Goal: Check status: Check status

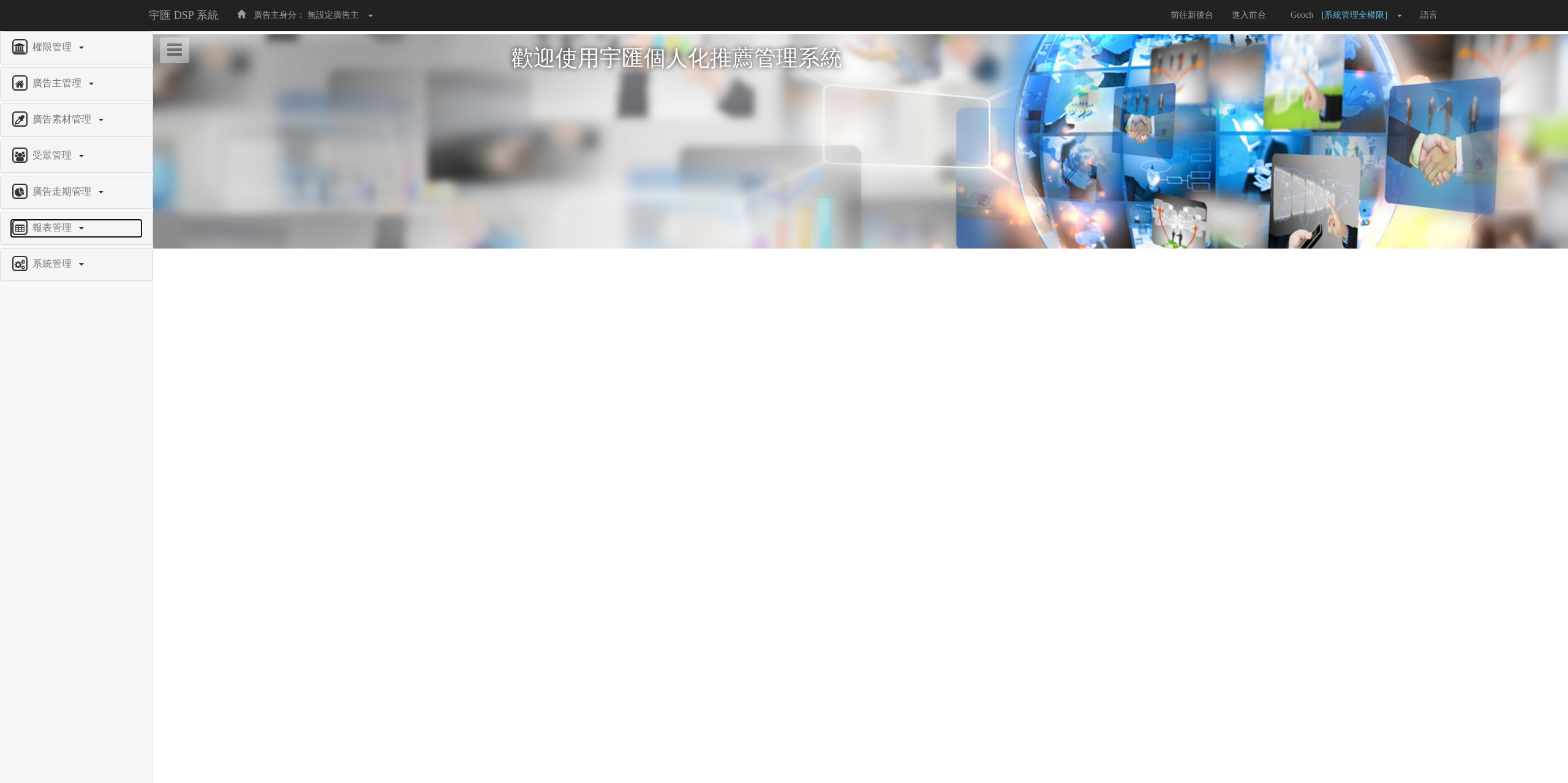
click at [44, 228] on span "報表管理" at bounding box center [53, 227] width 48 height 10
click at [46, 310] on span "營收統計" at bounding box center [31, 307] width 44 height 10
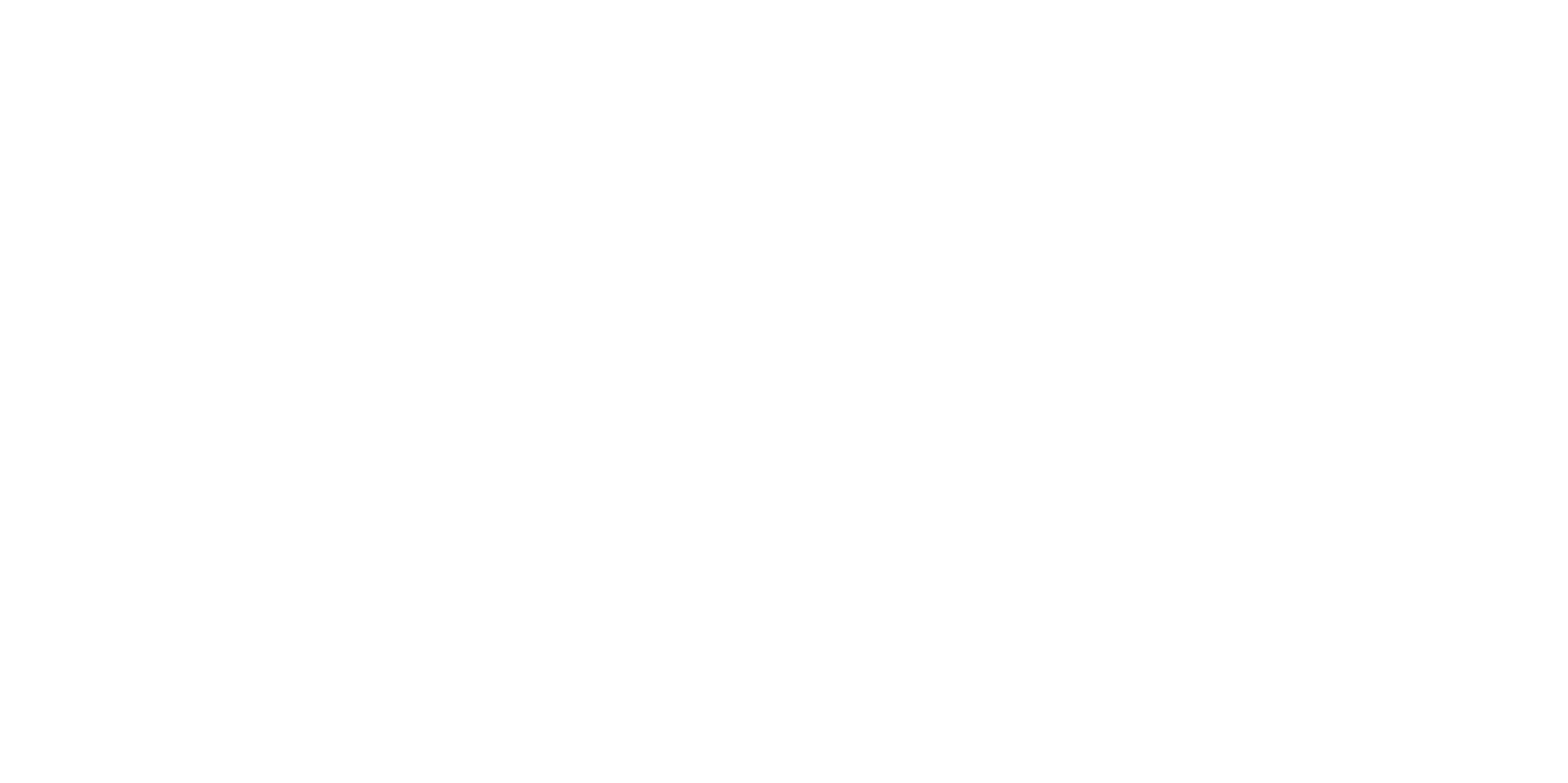
select select
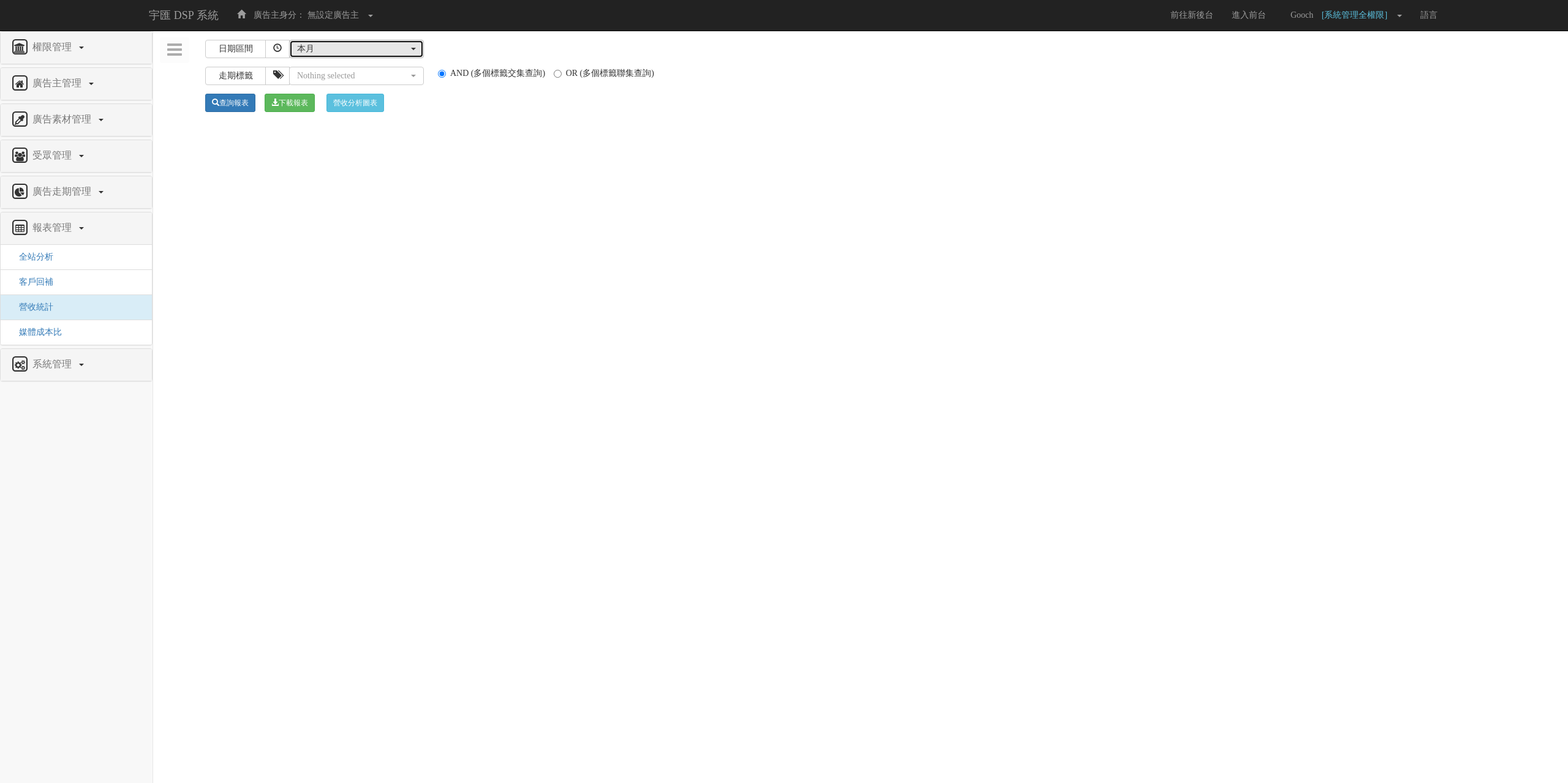
click at [423, 45] on button "本月" at bounding box center [357, 48] width 135 height 18
click at [341, 87] on link "[DATE]" at bounding box center [357, 87] width 133 height 16
select select "0"
click at [231, 102] on link "查詢報表" at bounding box center [230, 102] width 50 height 18
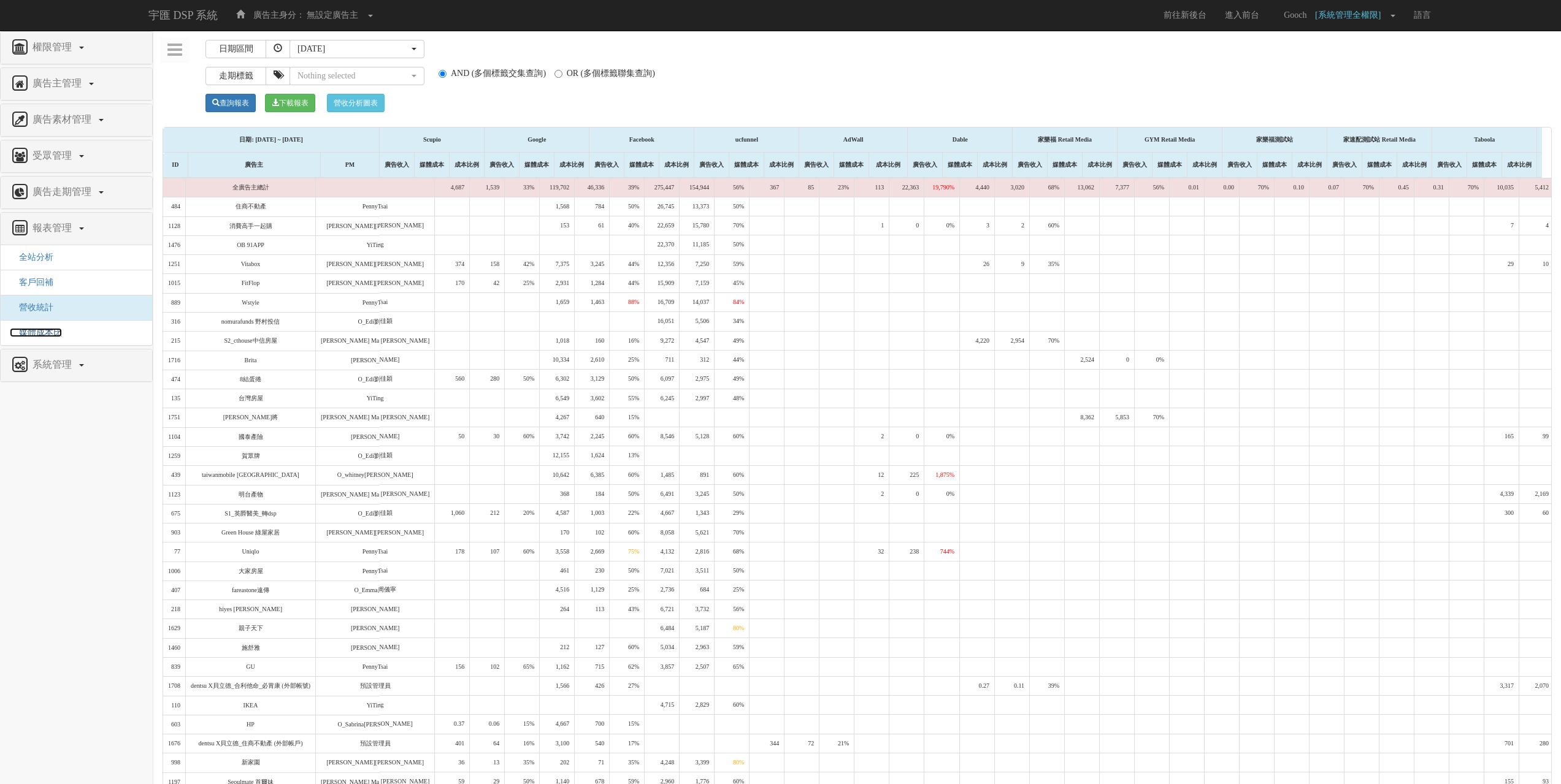
click at [41, 334] on span "媒體成本比" at bounding box center [36, 332] width 53 height 10
click at [30, 261] on span "全站分析" at bounding box center [31, 258] width 44 height 10
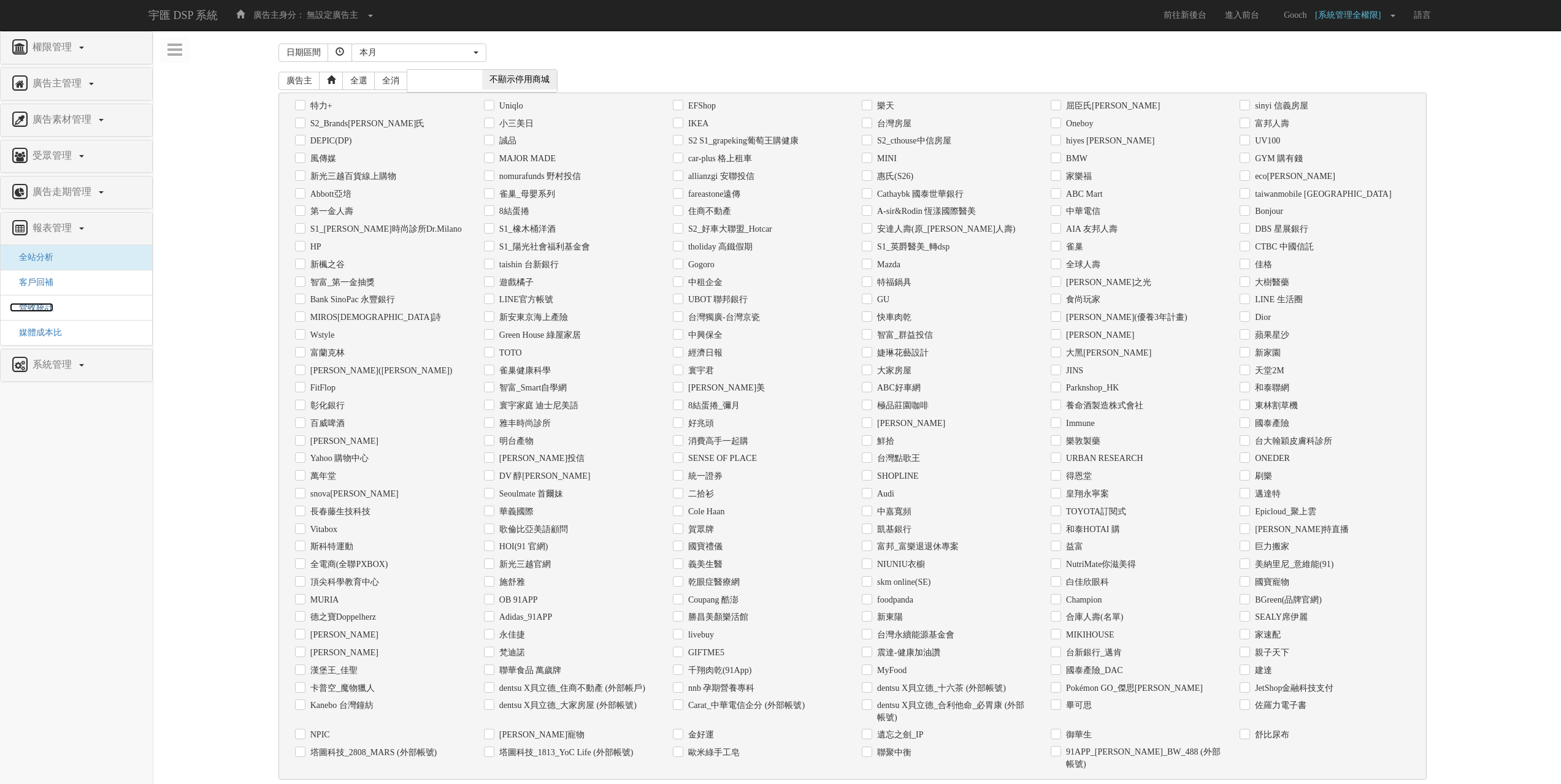
click at [25, 312] on span "營收統計" at bounding box center [31, 308] width 44 height 10
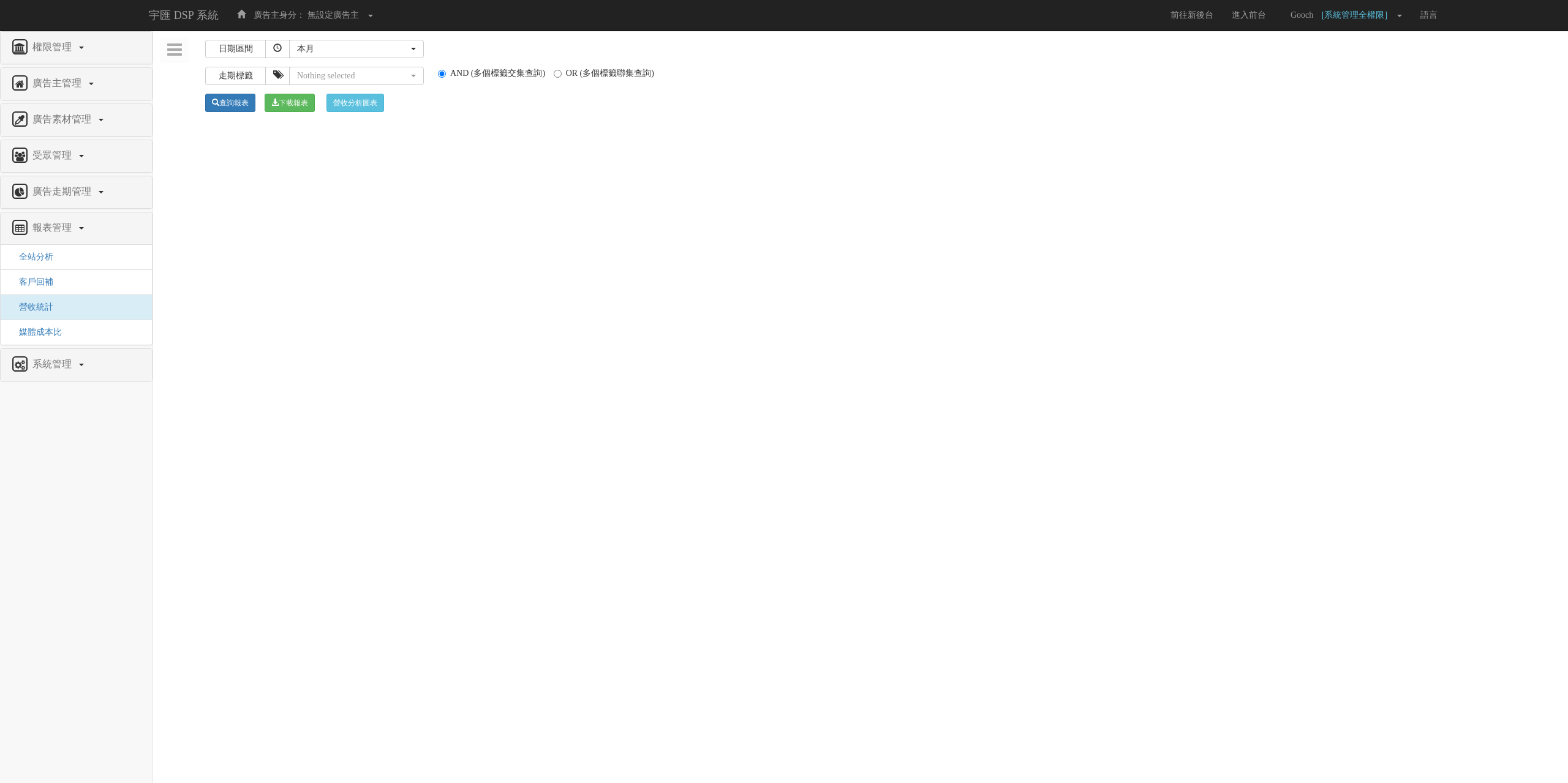
select select
click at [415, 53] on div "本月" at bounding box center [357, 48] width 119 height 12
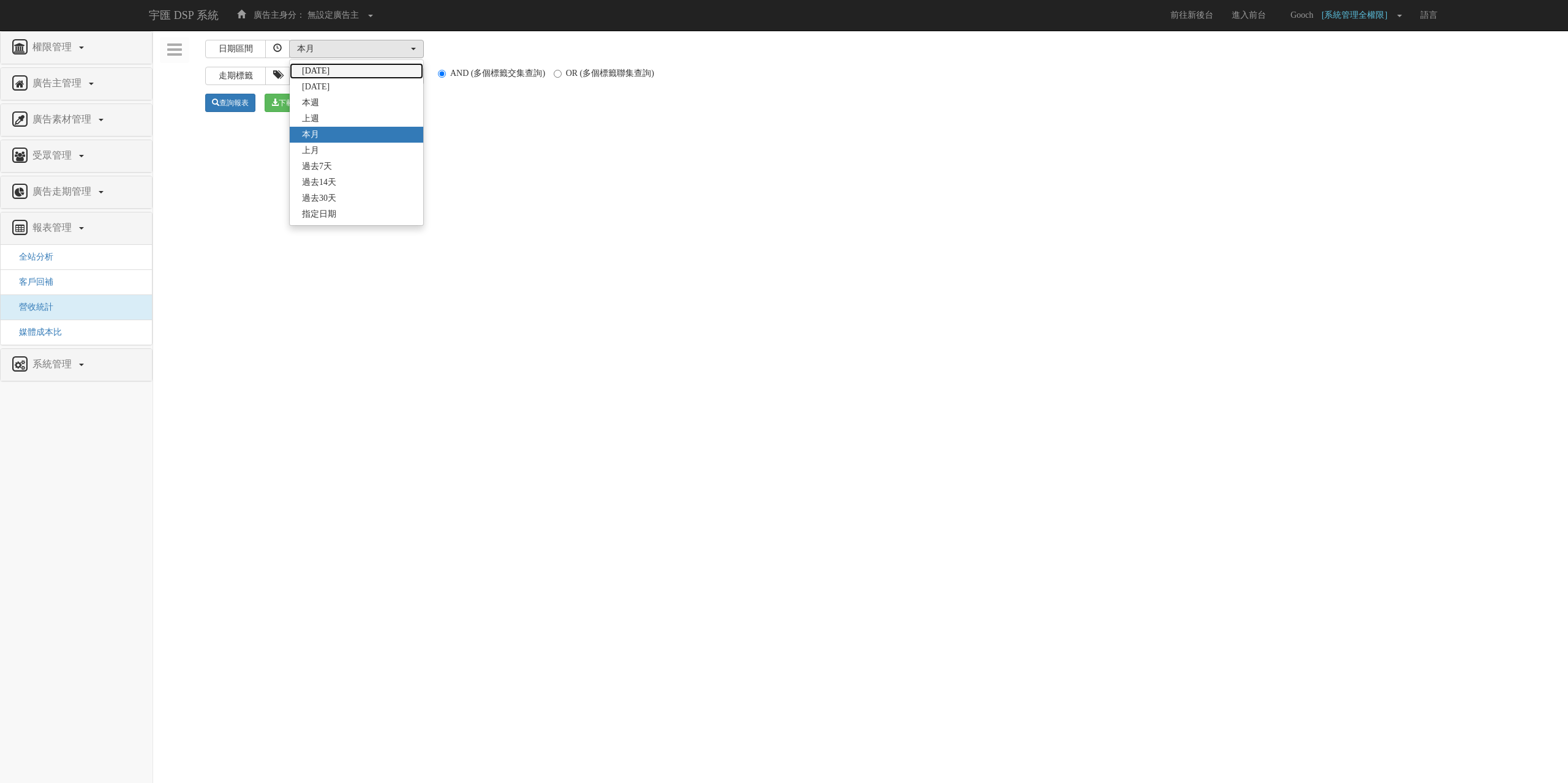
click at [330, 72] on link "今天" at bounding box center [357, 71] width 133 height 16
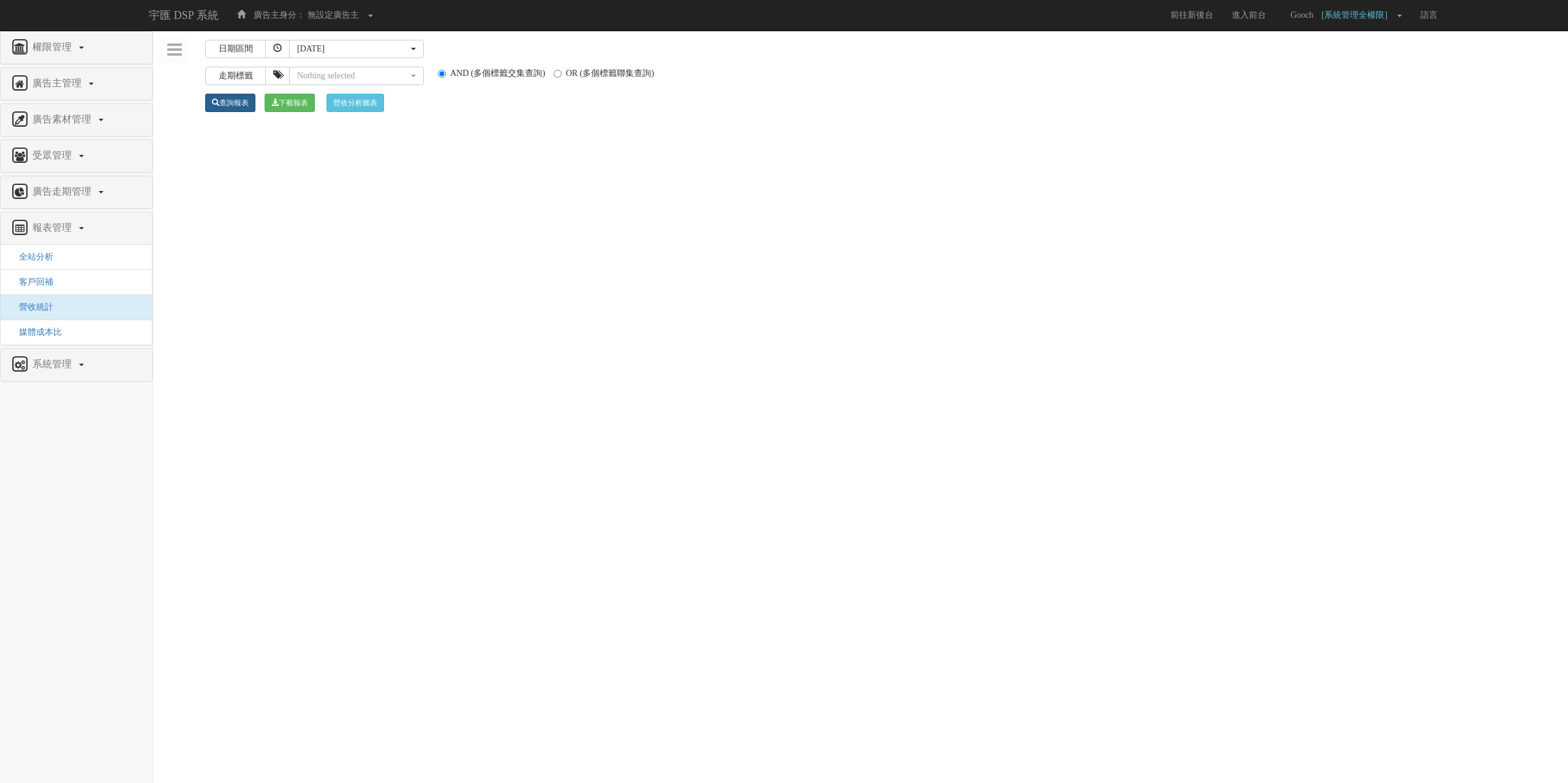
click at [238, 109] on link "查詢報表" at bounding box center [230, 102] width 50 height 18
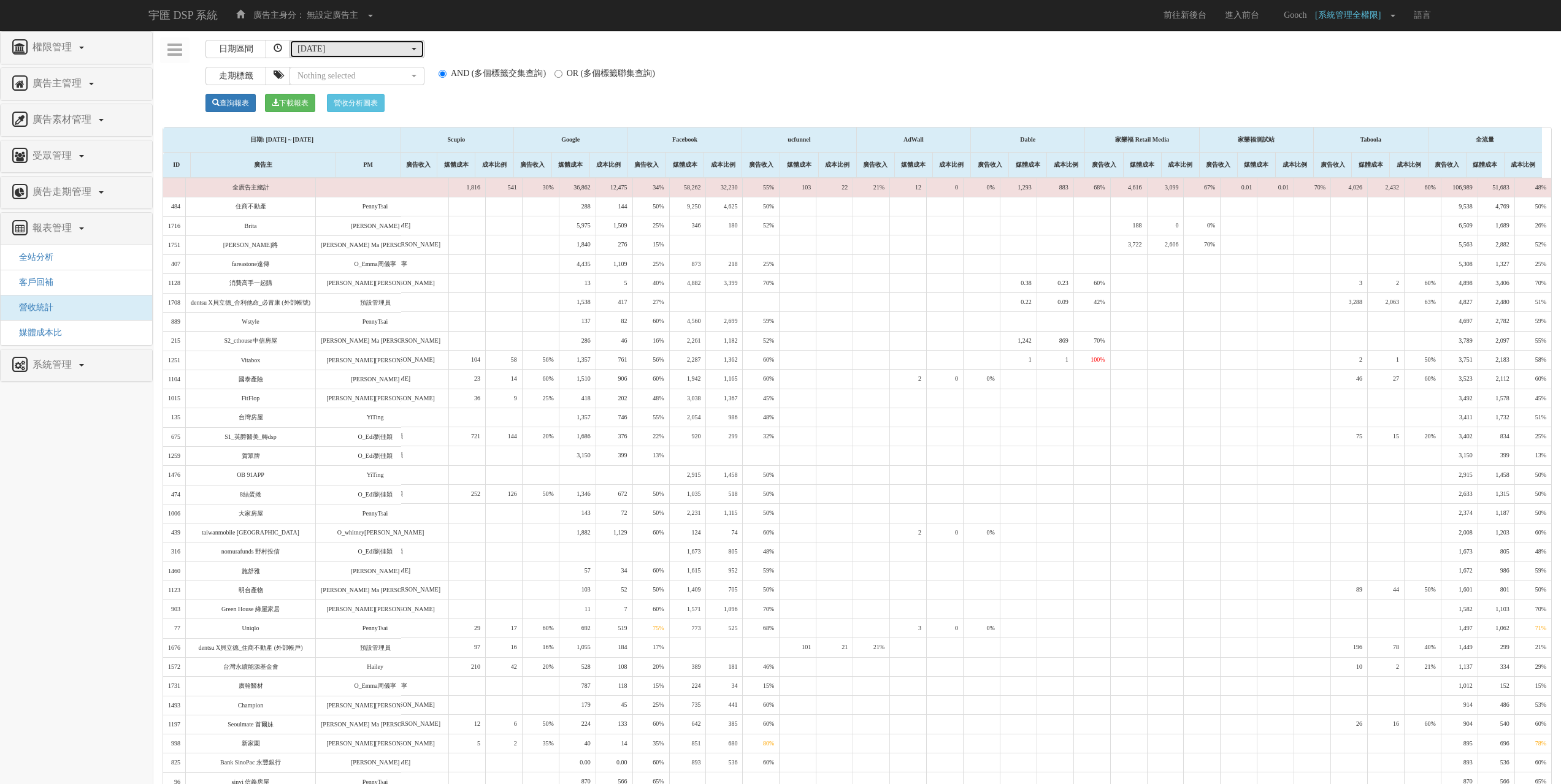
click at [400, 49] on div "今天" at bounding box center [353, 49] width 111 height 12
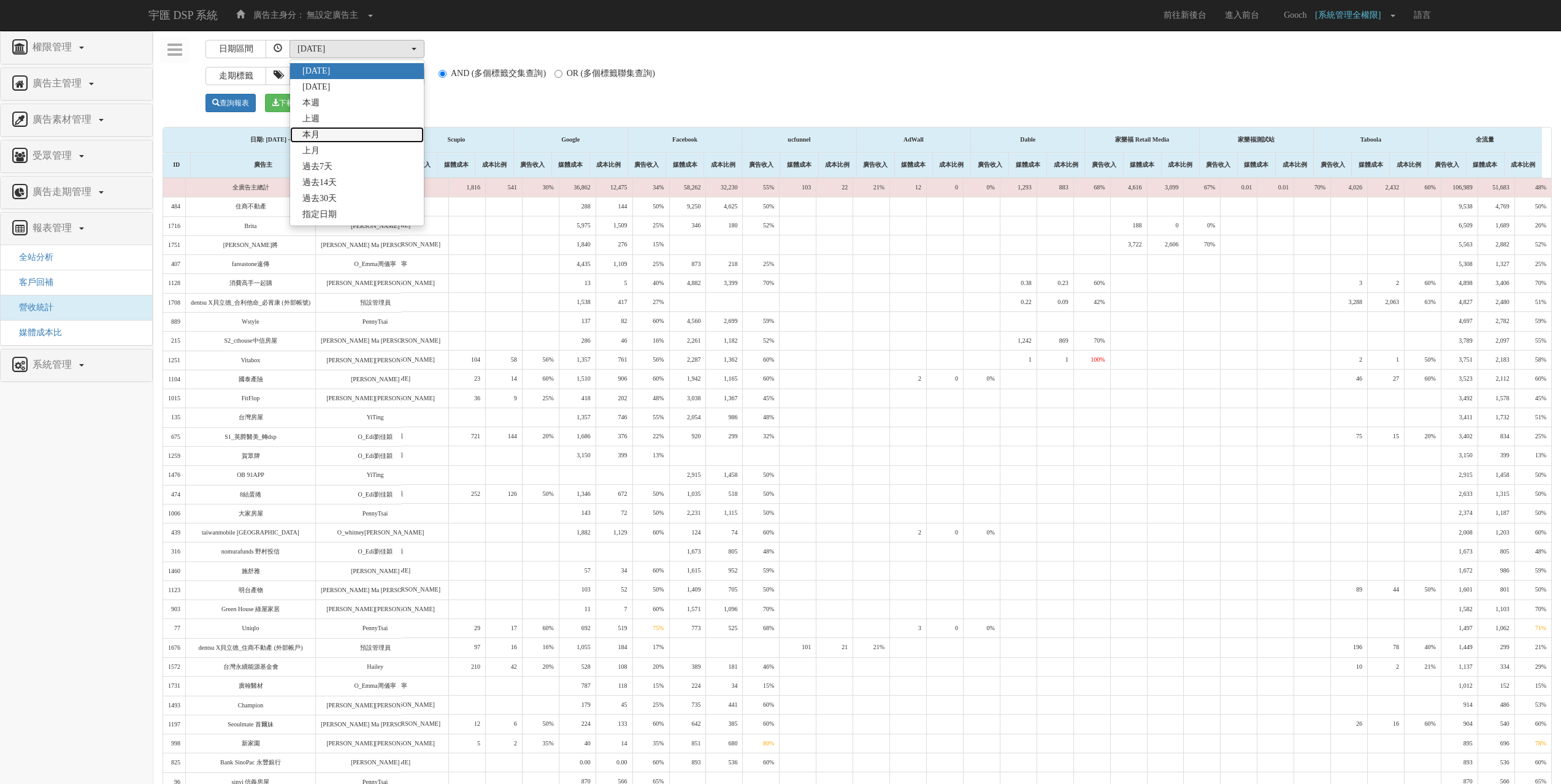
click at [336, 138] on link "本月" at bounding box center [357, 135] width 134 height 16
select select "3"
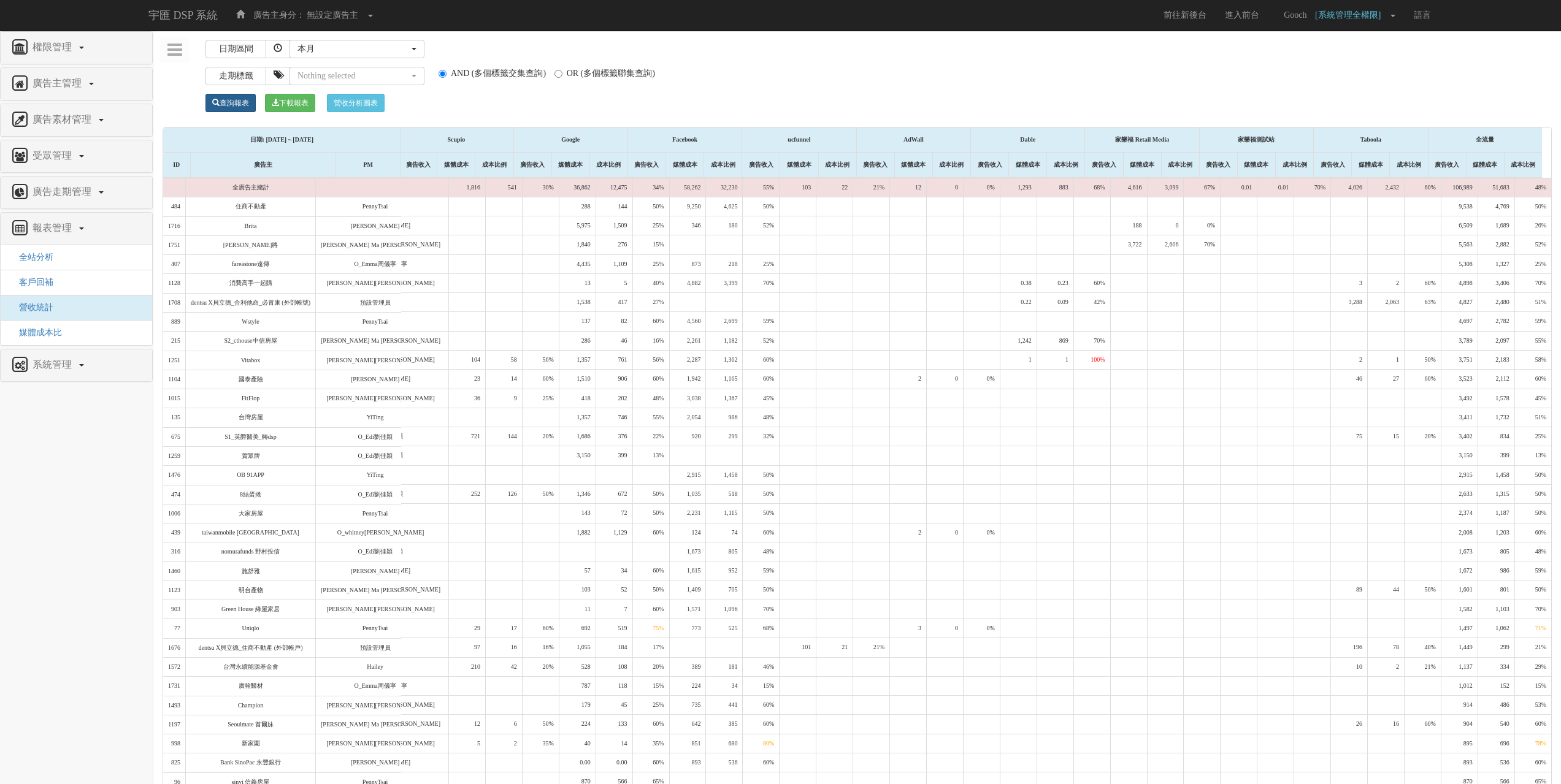
click at [232, 99] on link "查詢報表" at bounding box center [230, 103] width 50 height 18
